Goal: Task Accomplishment & Management: Manage account settings

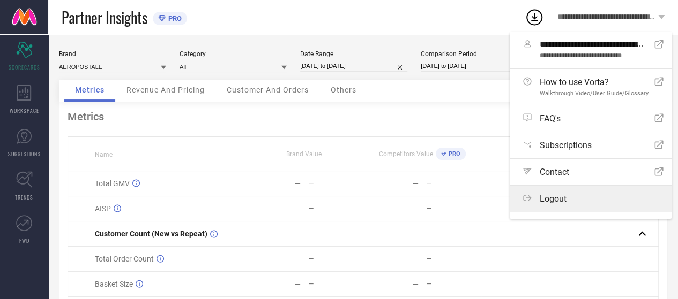
click at [562, 199] on span "Logout" at bounding box center [552, 199] width 27 height 10
click at [0, 0] on button "Logout" at bounding box center [0, 0] width 0 height 0
